Goal: Information Seeking & Learning: Check status

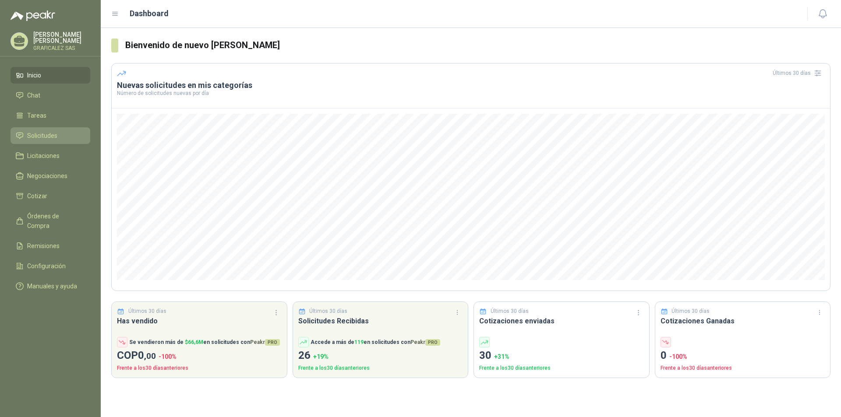
click at [46, 137] on span "Solicitudes" at bounding box center [42, 136] width 30 height 10
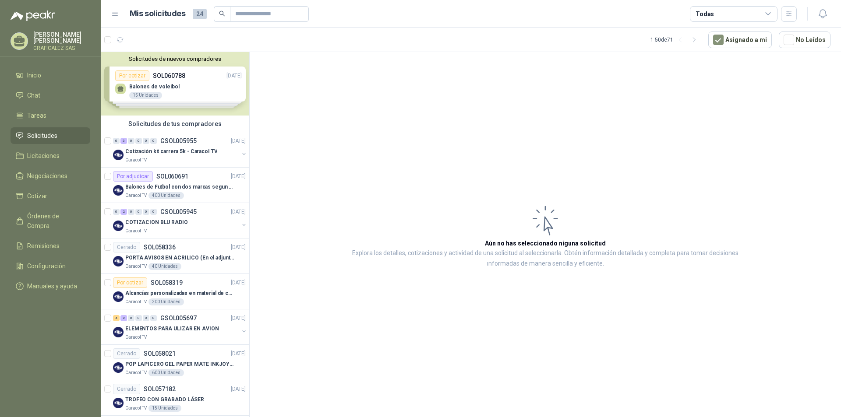
click at [230, 91] on div "Solicitudes de nuevos compradores Por cotizar SOL060788 [DATE] Balones de volei…" at bounding box center [175, 83] width 148 height 63
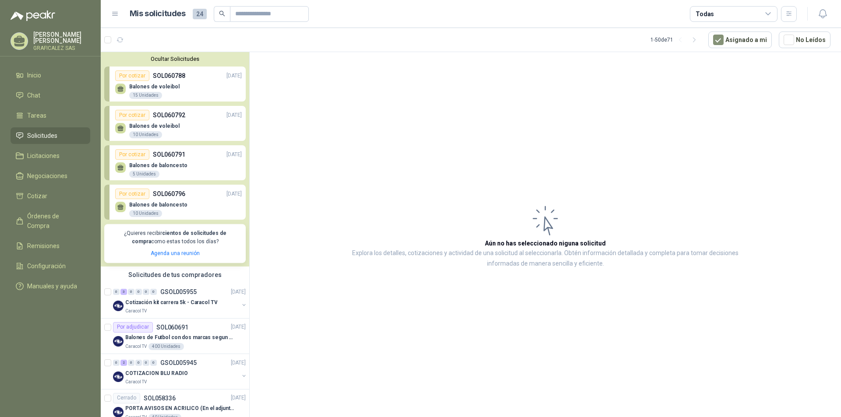
click at [197, 205] on div "Balones de baloncesto 10 Unidades" at bounding box center [178, 208] width 127 height 18
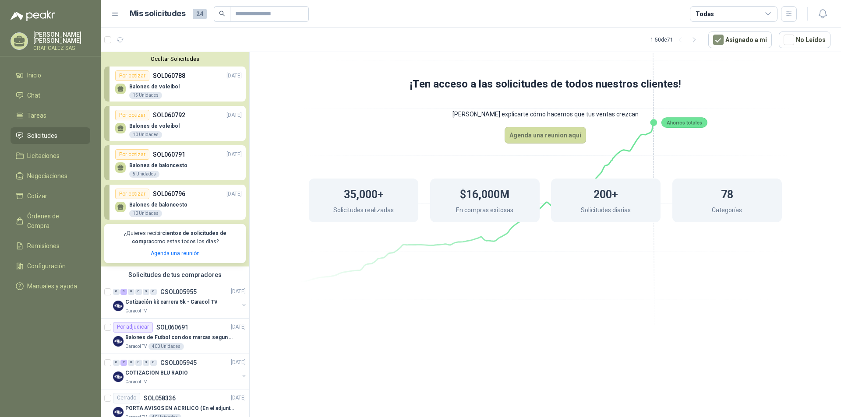
click at [194, 171] on div "Balones de baloncesto 5 Unidades" at bounding box center [178, 169] width 127 height 18
click at [190, 123] on div "Balones de voleibol 10 Unidades" at bounding box center [178, 129] width 127 height 18
click at [186, 81] on div "Por cotizar SOL060788 [DATE]" at bounding box center [178, 76] width 127 height 11
click at [360, 322] on icon at bounding box center [545, 150] width 490 height 414
click at [196, 209] on div "Balones de baloncesto 10 Unidades" at bounding box center [178, 208] width 127 height 18
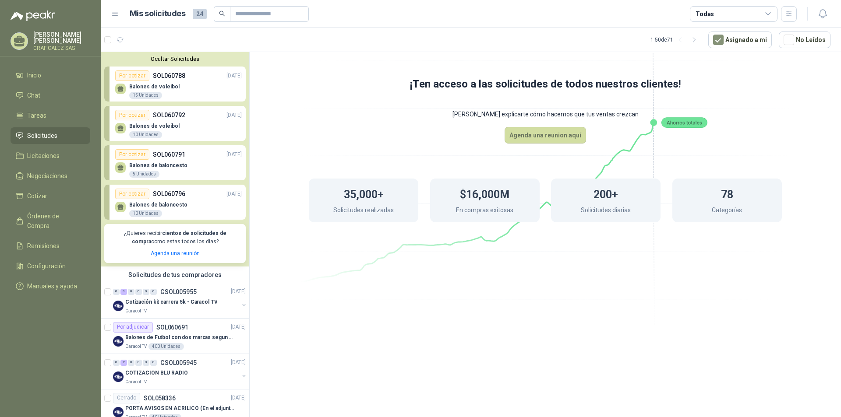
click at [196, 209] on div "Balones de baloncesto 10 Unidades" at bounding box center [178, 208] width 127 height 18
click at [190, 160] on div "Por cotizar SOL060791 [DATE]" at bounding box center [178, 154] width 127 height 11
click at [300, 320] on icon at bounding box center [545, 150] width 490 height 414
click at [67, 319] on menu "[PERSON_NAME] GRAFICALEZ SAS Inicio Chat Tareas Solicitudes Licitaciones Negoci…" at bounding box center [50, 208] width 101 height 417
drag, startPoint x: 296, startPoint y: 303, endPoint x: 272, endPoint y: 280, distance: 33.1
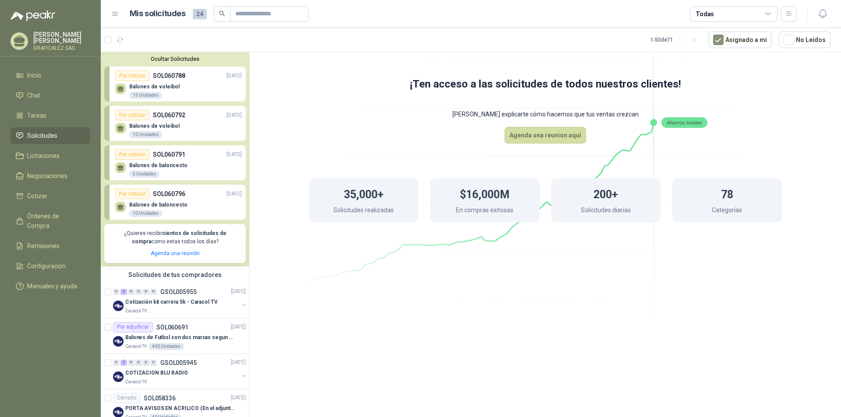
click at [293, 303] on div "¡Ten acceso a las solicitudes de todos nuestros clientes! Dejanos explicarte có…" at bounding box center [545, 236] width 591 height 368
click at [193, 61] on button "Ocultar Solicitudes" at bounding box center [174, 59] width 141 height 7
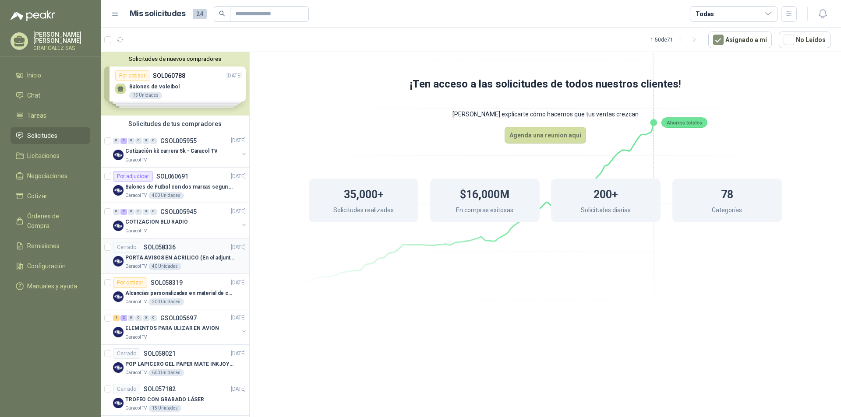
scroll to position [44, 0]
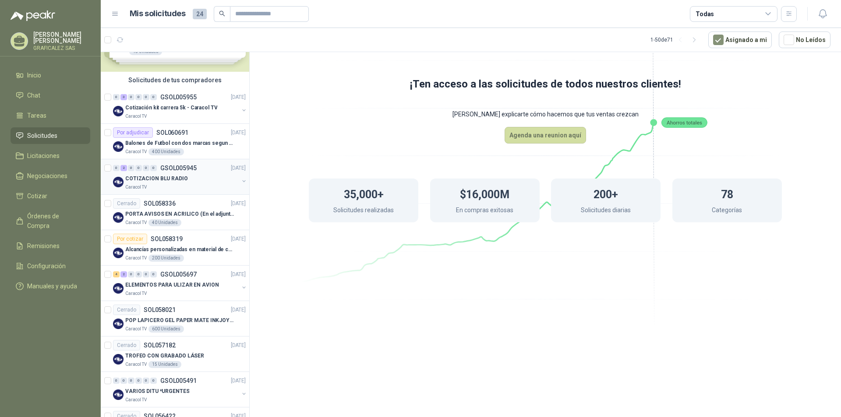
click at [201, 178] on div "COTIZACION BLU RADIO" at bounding box center [181, 178] width 113 height 11
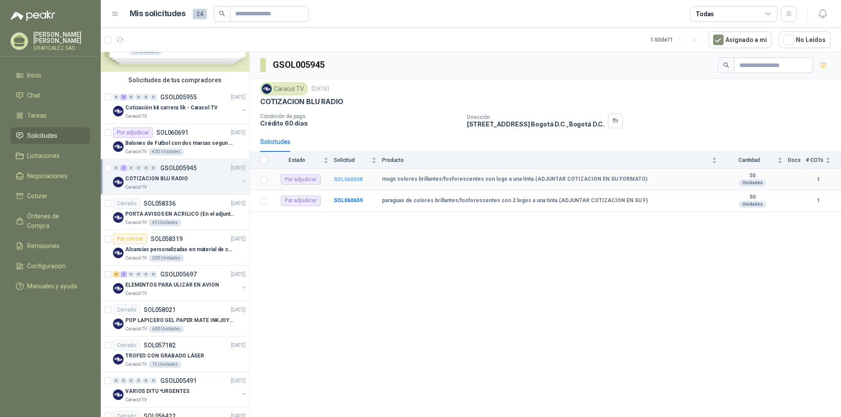
click at [345, 180] on b "SOL060658" at bounding box center [348, 179] width 29 height 6
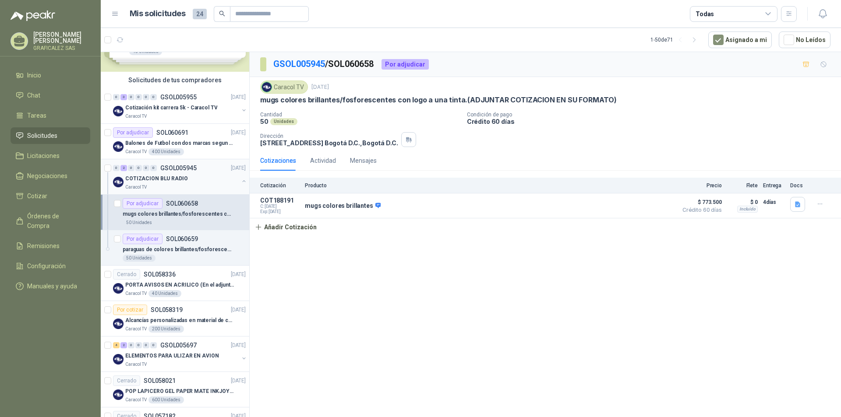
click at [240, 179] on button "button" at bounding box center [243, 181] width 7 height 7
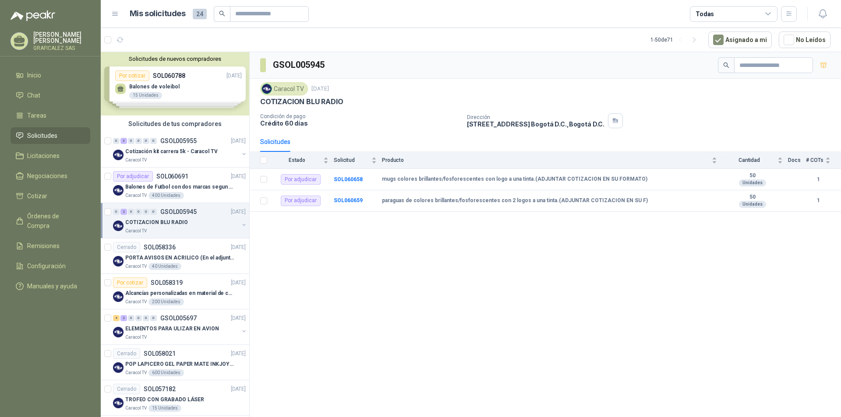
click at [216, 227] on div "COTIZACION BLU RADIO" at bounding box center [181, 222] width 113 height 11
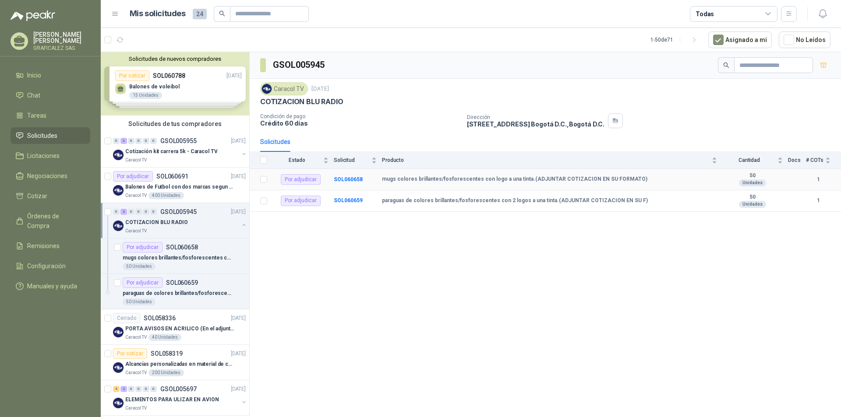
click at [819, 179] on b "1" at bounding box center [818, 180] width 25 height 8
click at [218, 196] on div "Caracol TV 400 Unidades" at bounding box center [185, 195] width 120 height 7
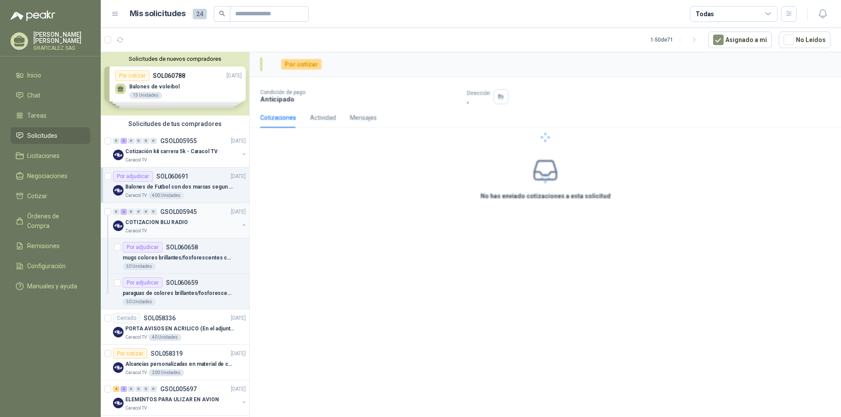
click at [214, 228] on div "Caracol TV" at bounding box center [181, 231] width 113 height 7
